Goal: Check status

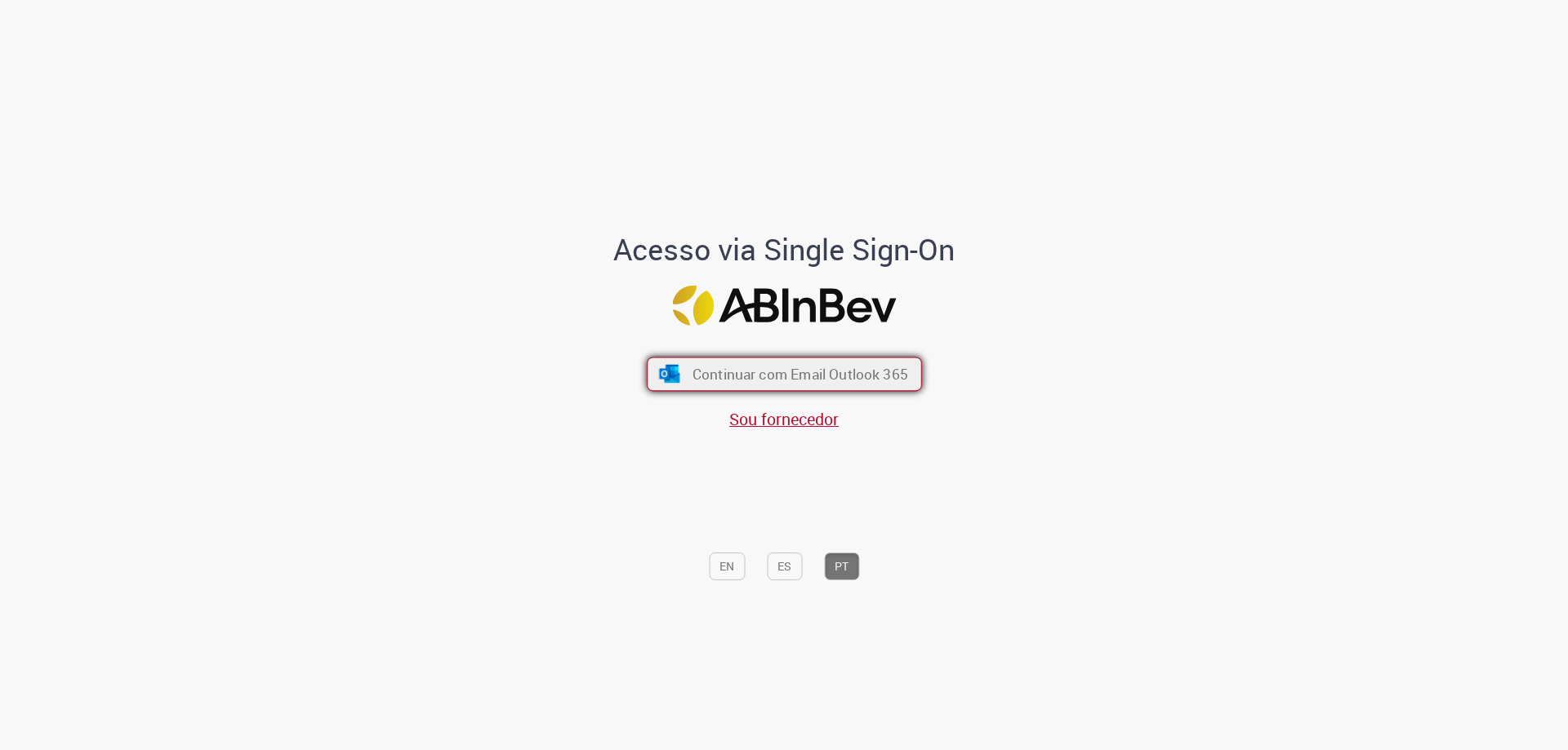
click at [809, 370] on span "Continuar com Email Outlook 365" at bounding box center [799, 375] width 216 height 18
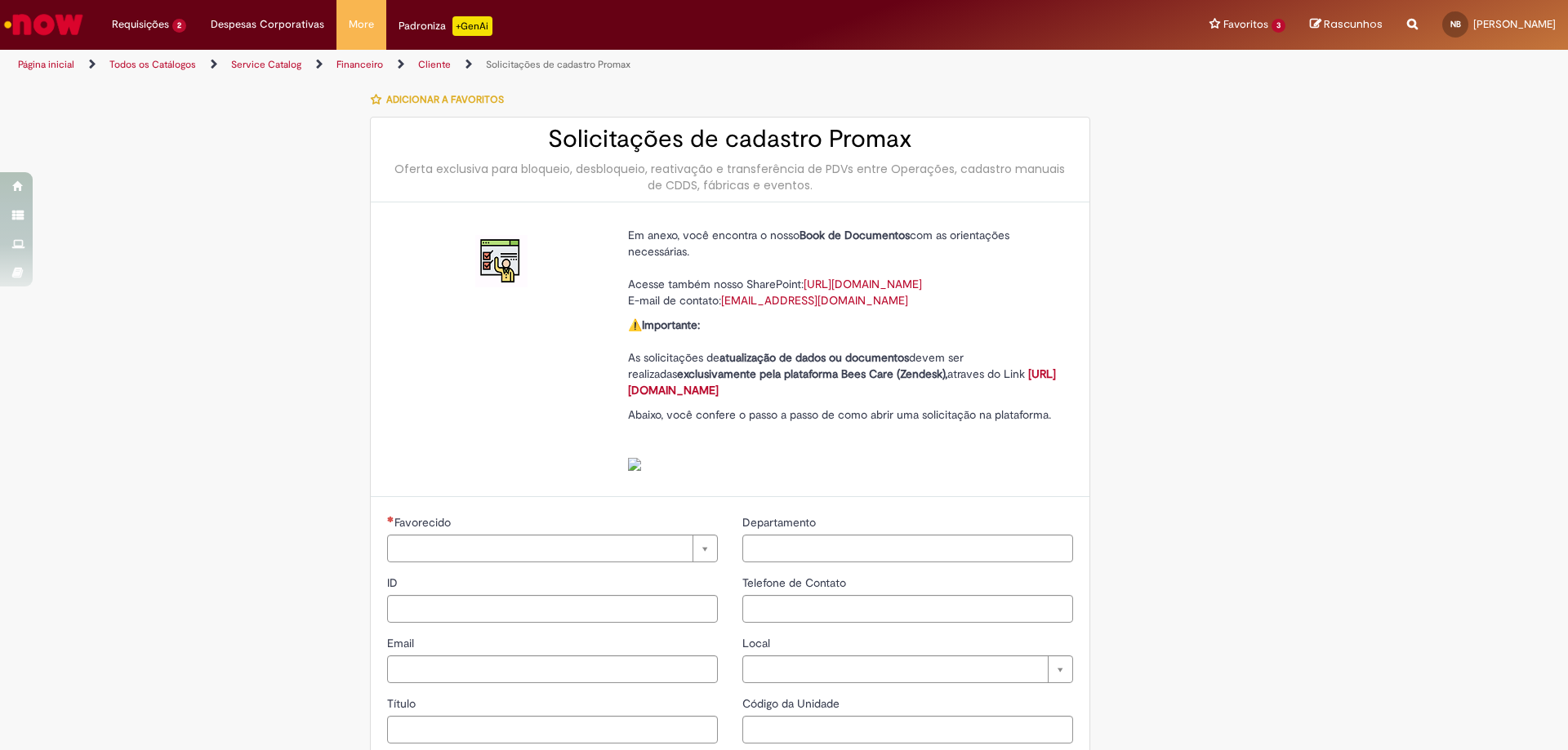
type input "**********"
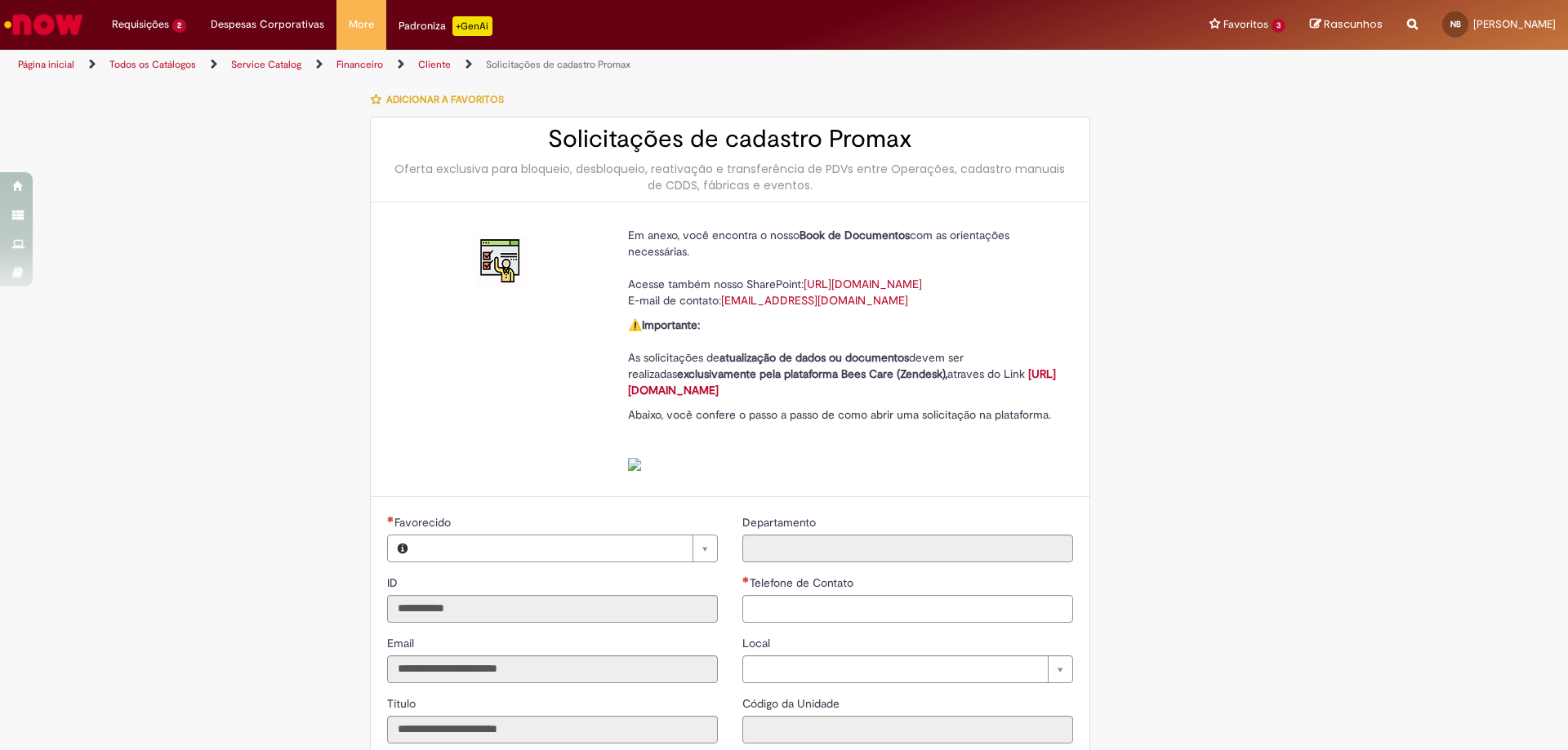
type input "**********"
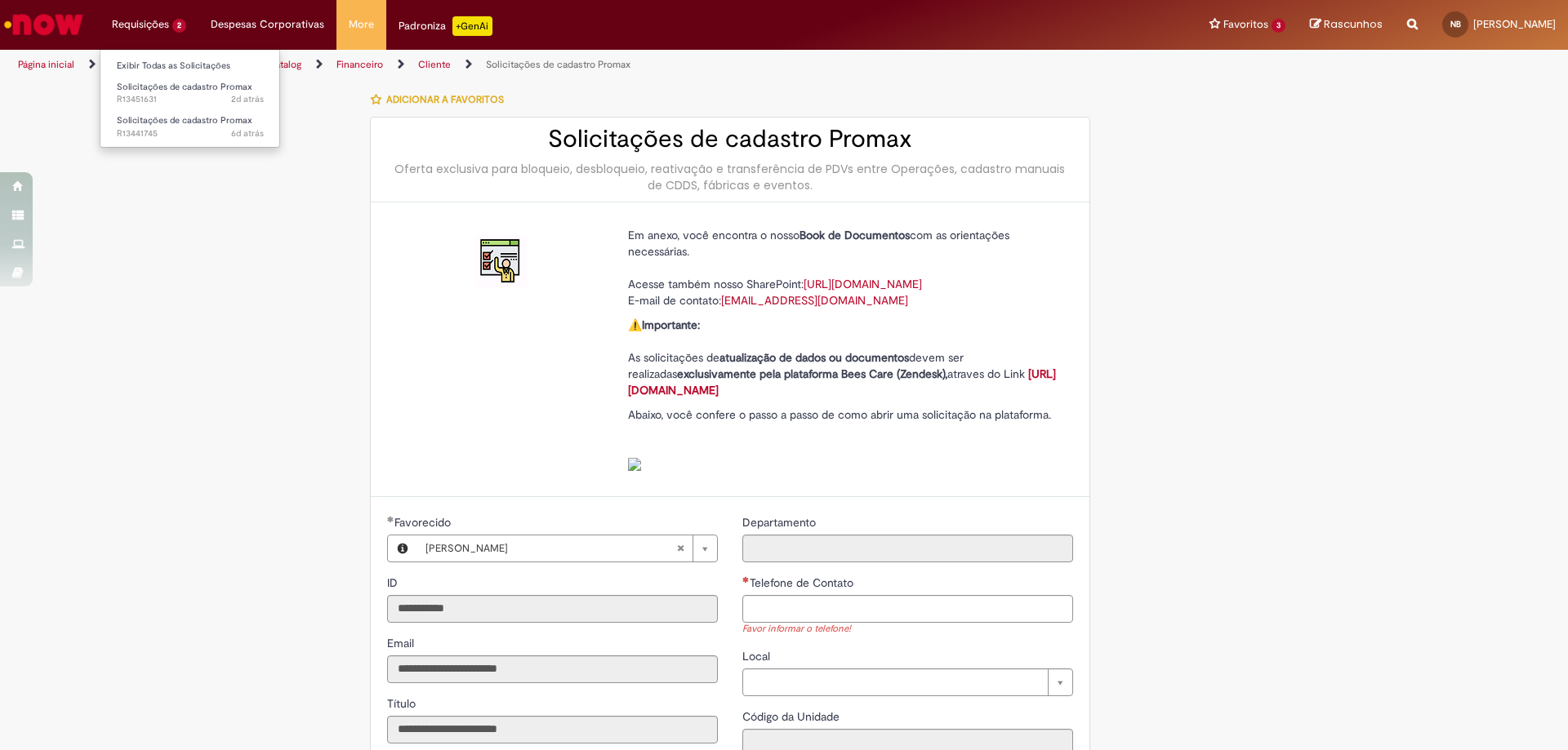
click at [132, 31] on li "Requisições 2 Exibir Todas as Solicitações Solicitações de cadastro Promax 2d a…" at bounding box center [149, 24] width 99 height 49
click at [155, 65] on link "Exibir Todas as Solicitações" at bounding box center [190, 65] width 180 height 18
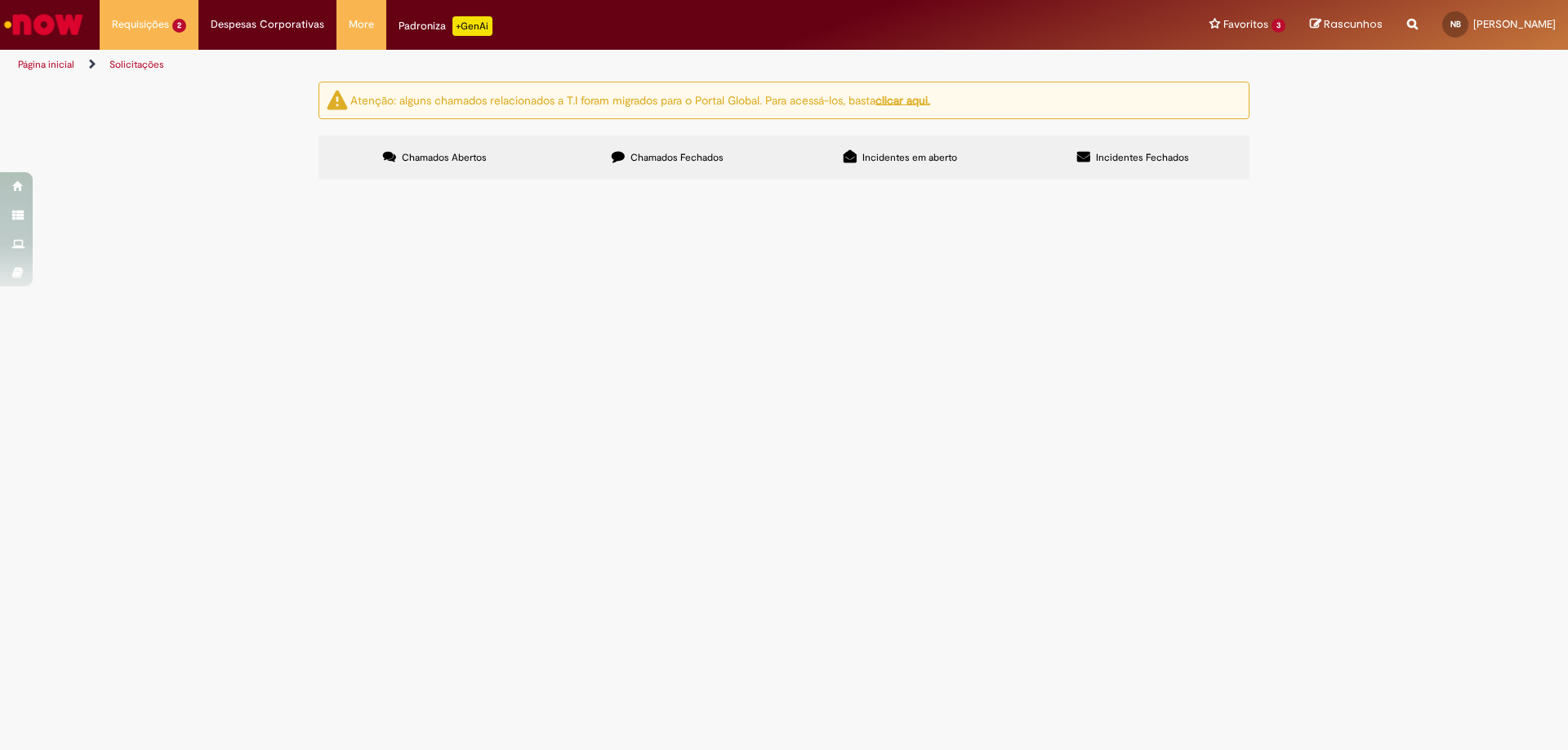
click at [0, 0] on span "Olá, o pdv 45503/UNB 499/707.057.123-20 ta com perfil consulta e eu gostaria de…" at bounding box center [0, 0] width 0 height 0
click at [0, 0] on span "Olá, gostaria de pedir a transferencia do PDV 40274 do CPF 020.194.963-64 para …" at bounding box center [0, 0] width 0 height 0
click at [0, 0] on td "R13441745" at bounding box center [0, 0] width 0 height 0
click at [0, 0] on span "R13441745" at bounding box center [0, 0] width 0 height 0
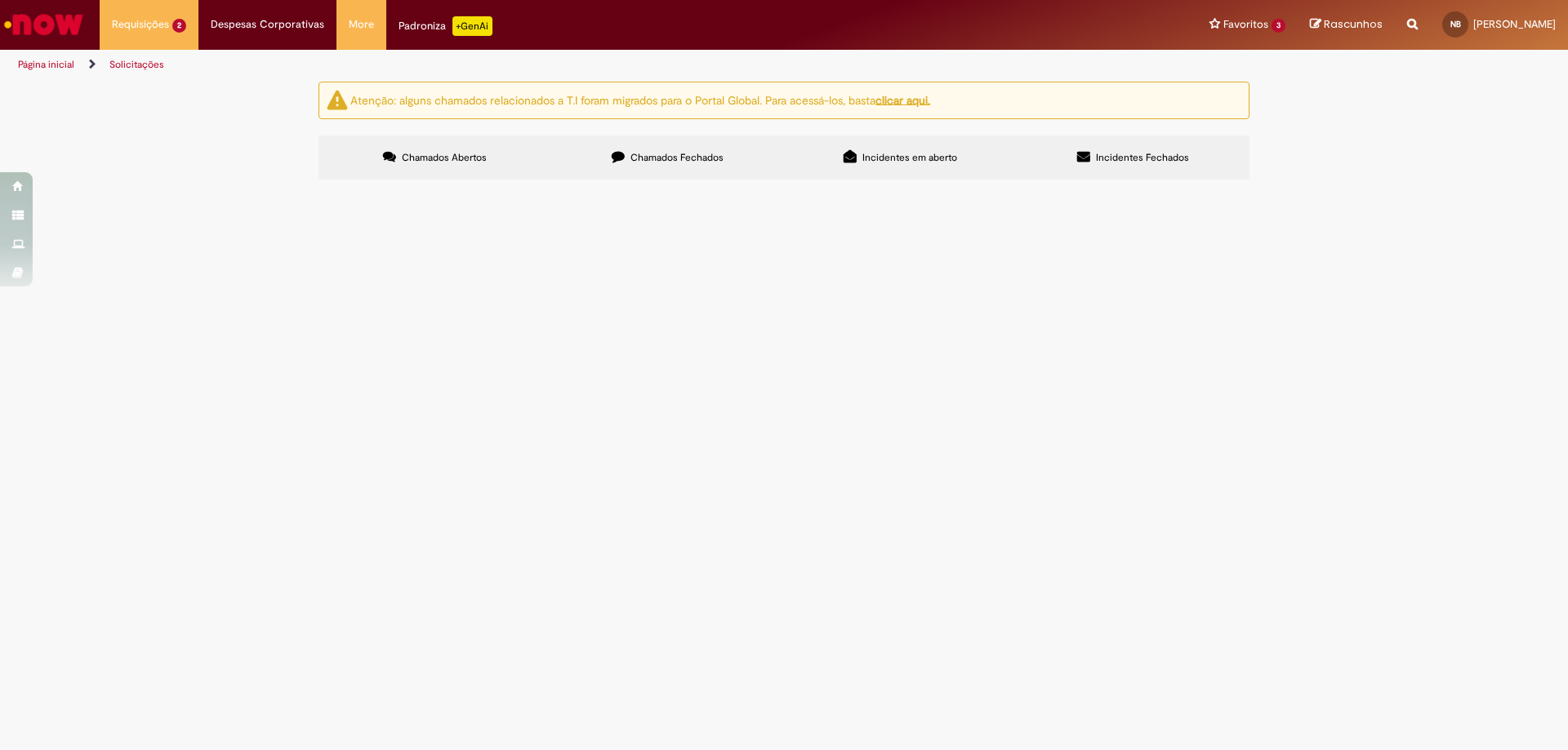
click at [0, 0] on span "R13441745" at bounding box center [0, 0] width 0 height 0
click at [0, 0] on td "Olá, gostaria de pedir a transferencia do PDV 40274 do CPF 020.194.963-64 para …" at bounding box center [0, 0] width 0 height 0
click at [0, 0] on img "recolher o estado da solicitação" at bounding box center [0, 0] width 0 height 0
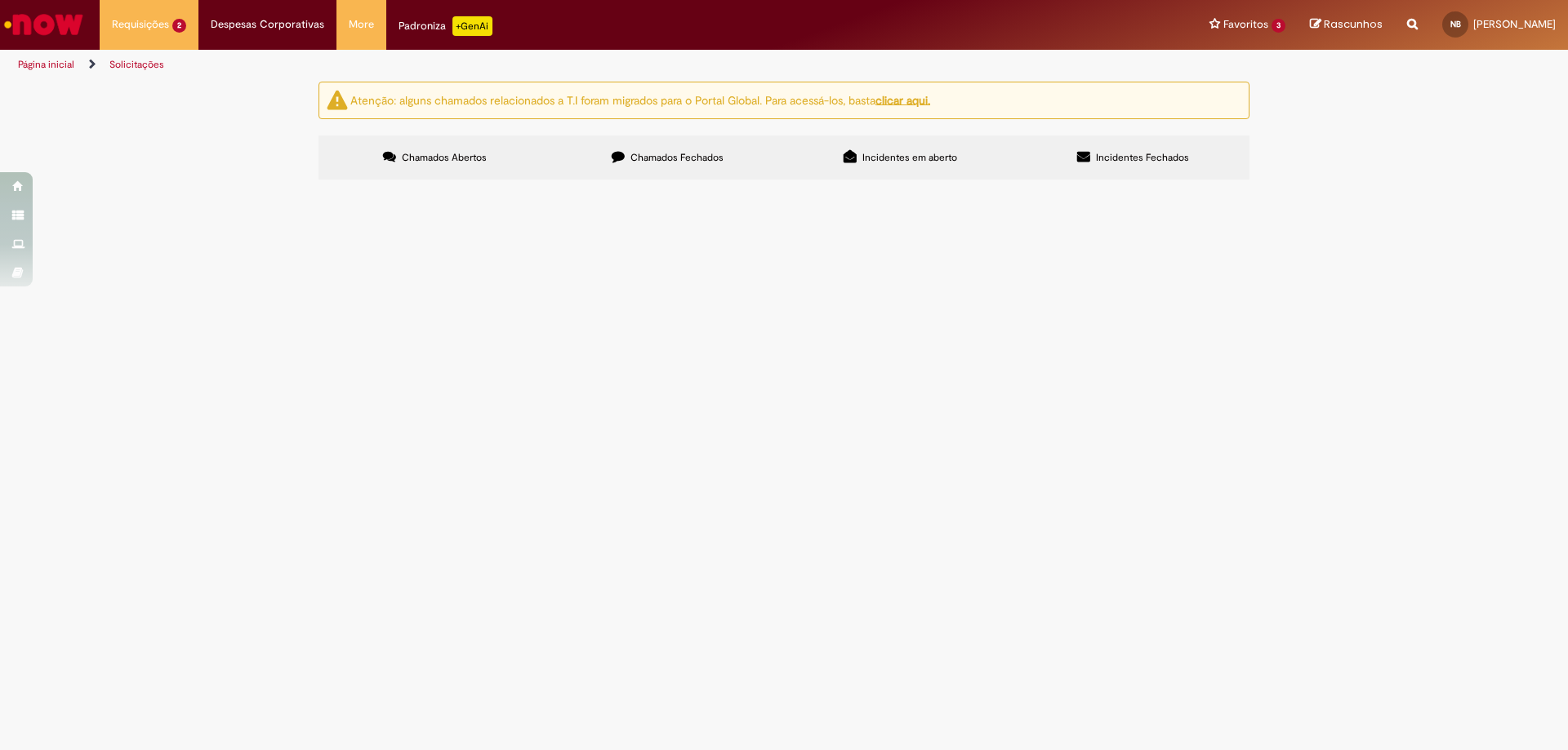
click at [0, 0] on span "Solicitado (concluído)" at bounding box center [0, 0] width 0 height 0
click at [0, 0] on span "R13441745" at bounding box center [0, 0] width 0 height 0
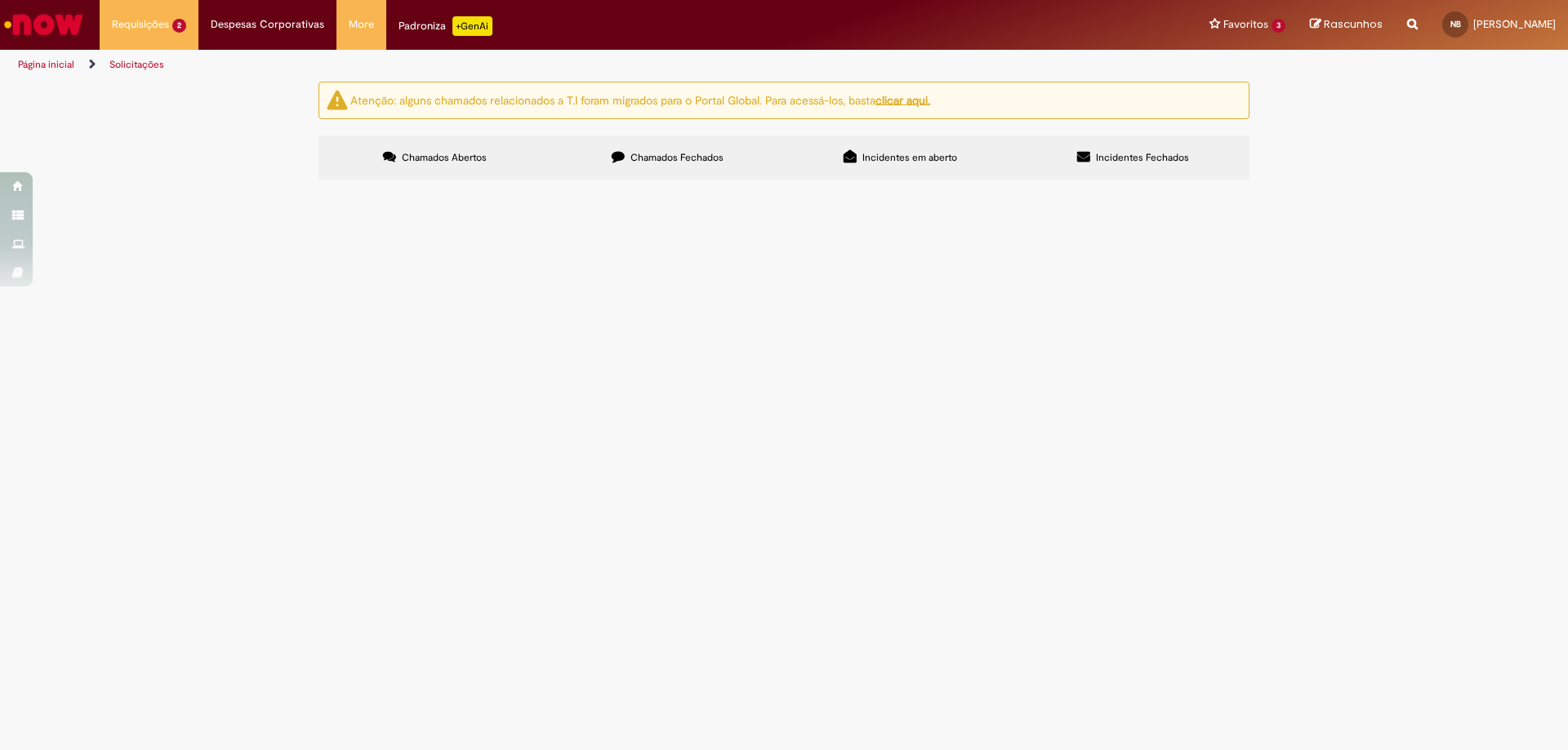
click at [0, 0] on span "R13441745" at bounding box center [0, 0] width 0 height 0
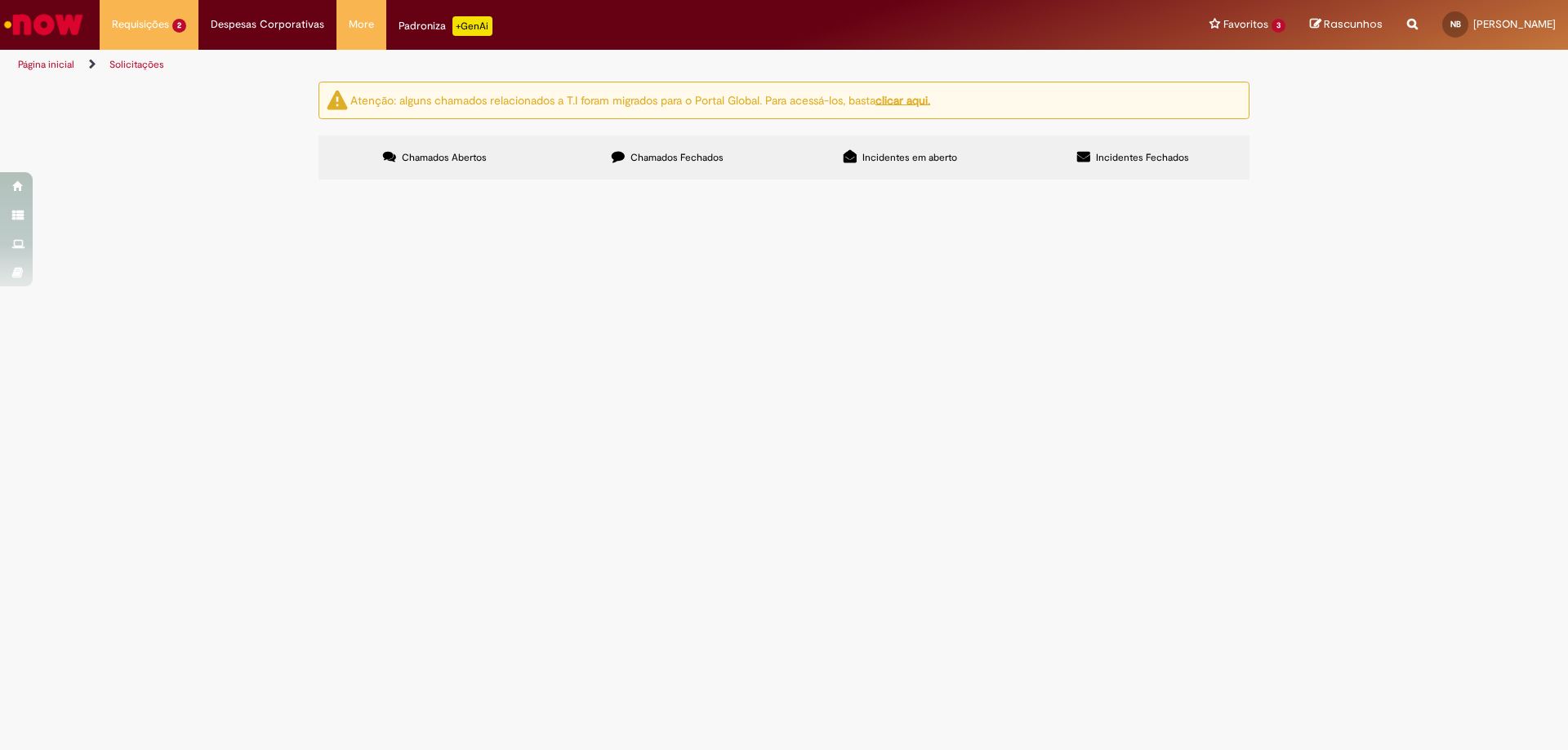
click at [0, 0] on span "R13441745" at bounding box center [0, 0] width 0 height 0
click at [0, 0] on td "R13441745" at bounding box center [0, 0] width 0 height 0
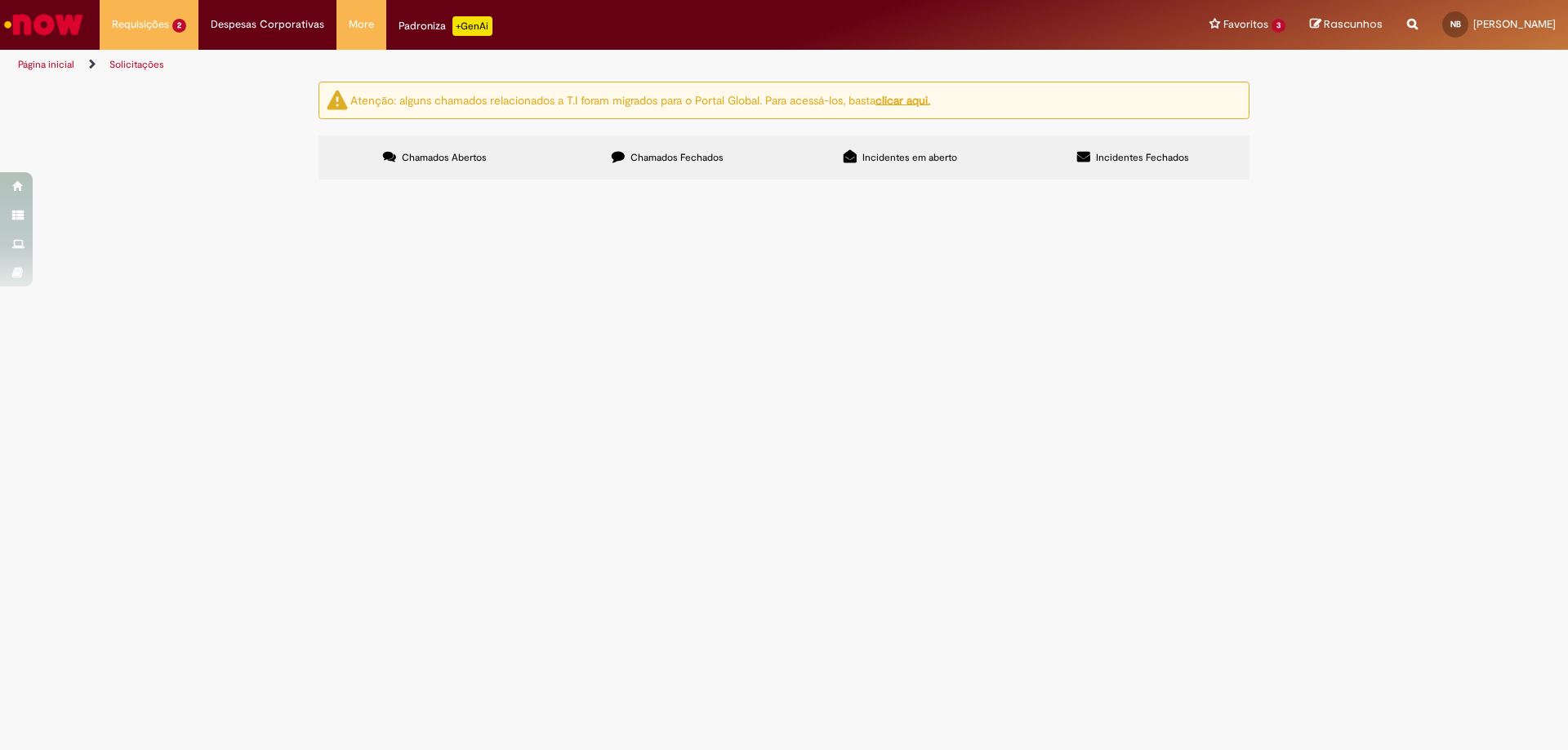
click at [0, 0] on span "Solicitações de cadastro Promax" at bounding box center [0, 0] width 0 height 0
click at [0, 0] on td "Solicitações de cadastro Promax" at bounding box center [0, 0] width 0 height 0
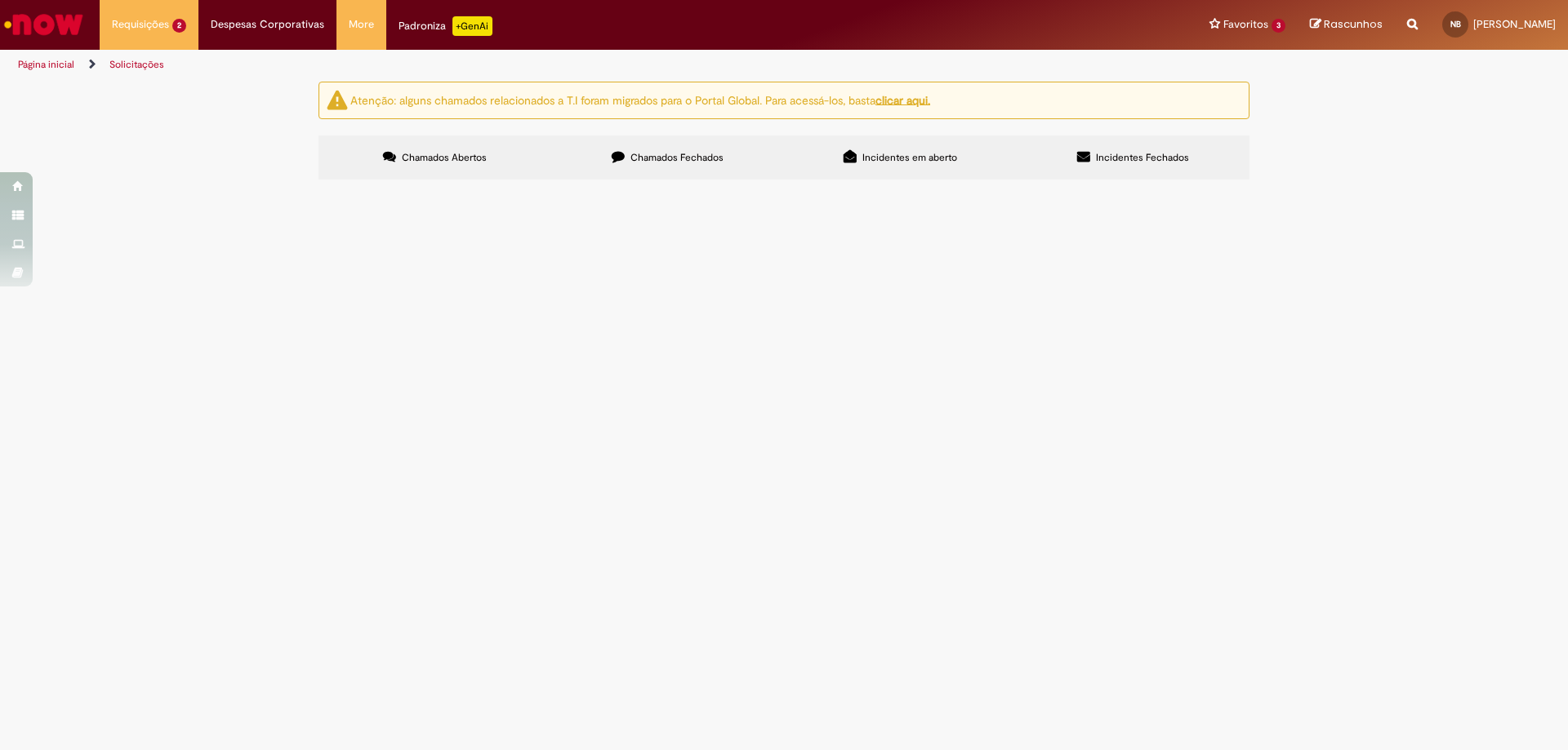
click at [0, 0] on td "Solicitações de cadastro Promax" at bounding box center [0, 0] width 0 height 0
click at [0, 0] on span "Solicitações de cadastro Promax" at bounding box center [0, 0] width 0 height 0
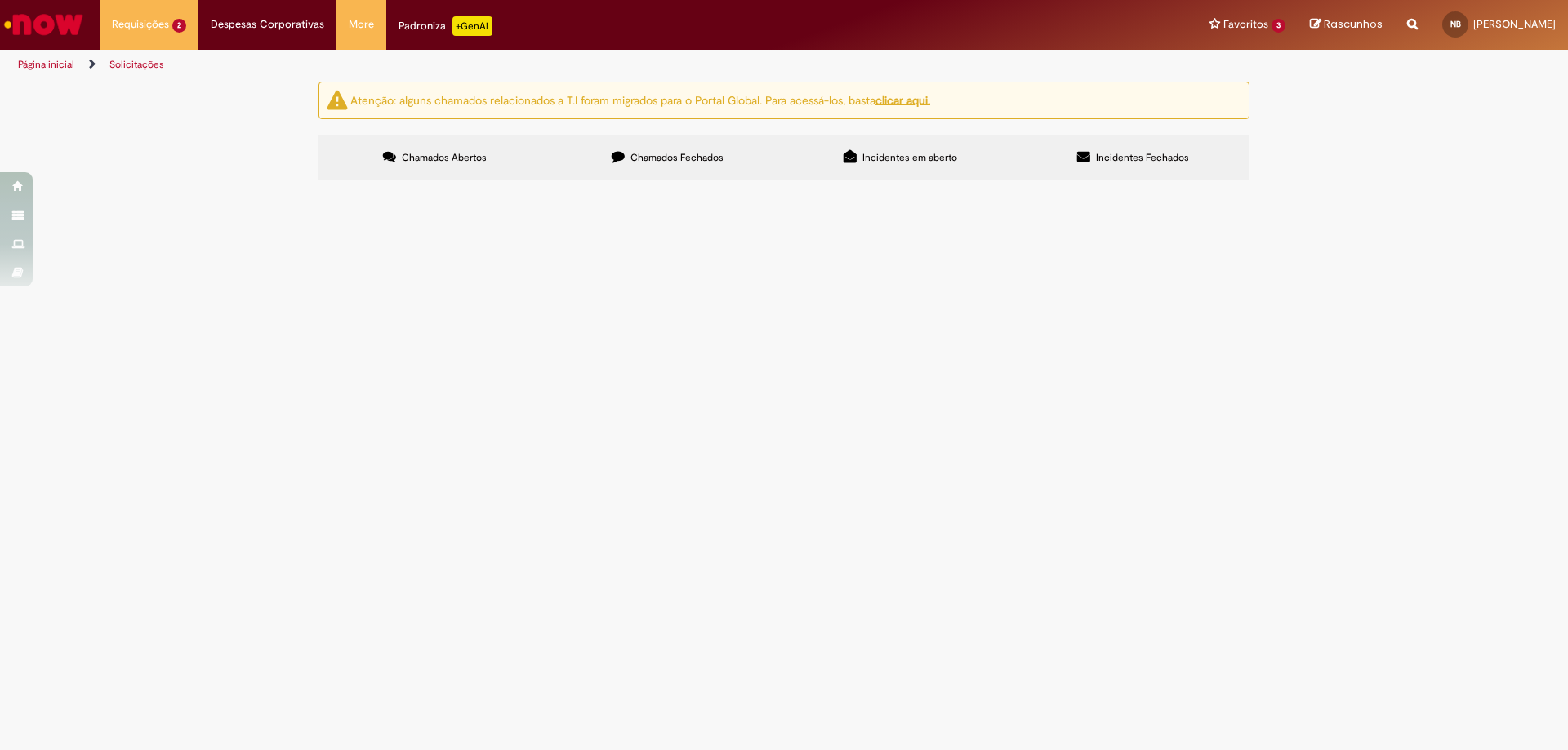
click at [0, 0] on span "Solicitações de cadastro Promax" at bounding box center [0, 0] width 0 height 0
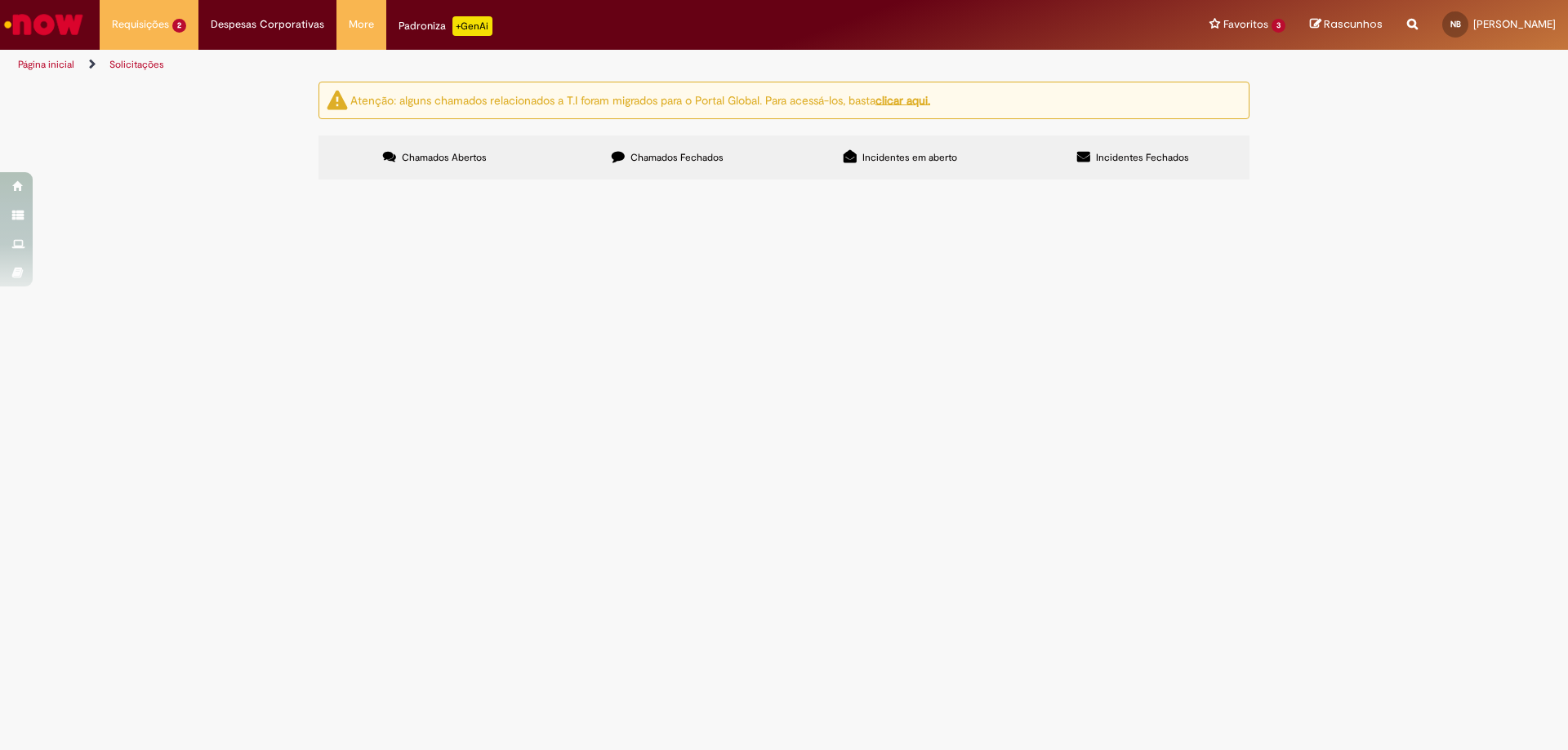
click at [0, 0] on span "Solicitações de cadastro Promax" at bounding box center [0, 0] width 0 height 0
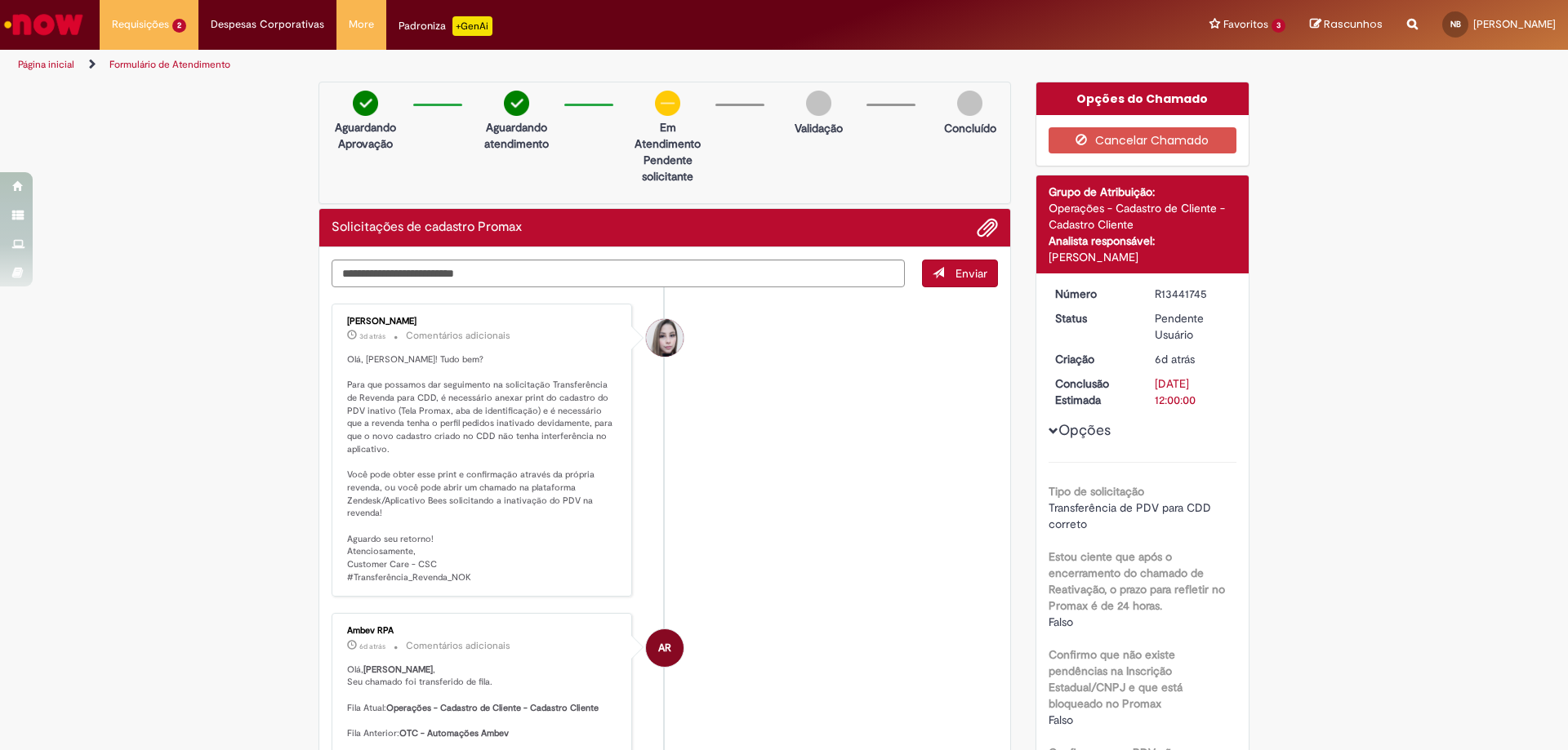
scroll to position [82, 0]
